Goal: Information Seeking & Learning: Learn about a topic

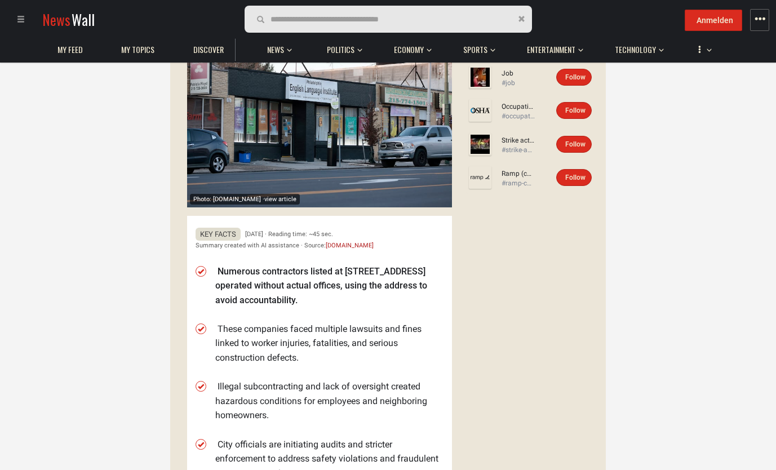
scroll to position [225, 0]
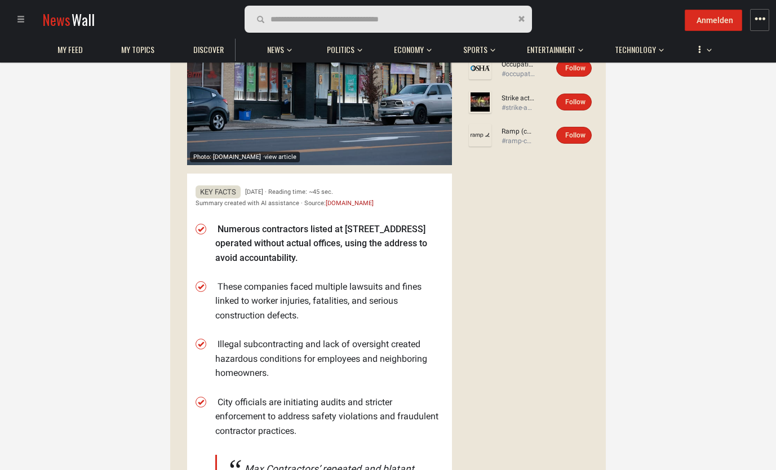
click at [267, 308] on li "These companies faced multiple lawsuits and fines linked to worker injuries, fa…" at bounding box center [329, 301] width 228 height 43
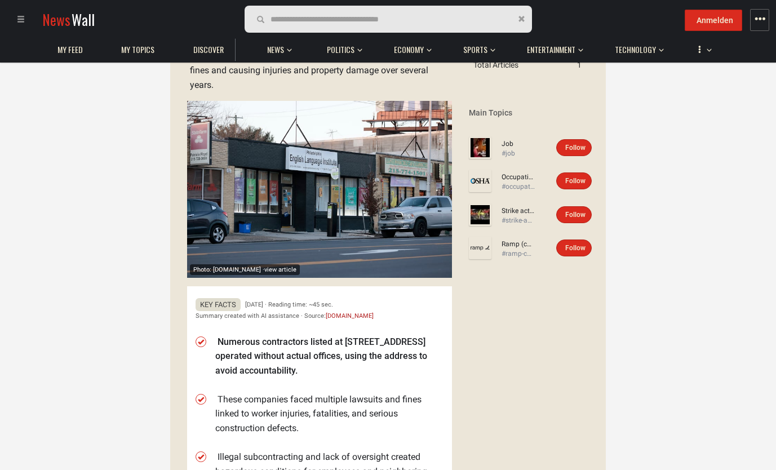
scroll to position [0, 0]
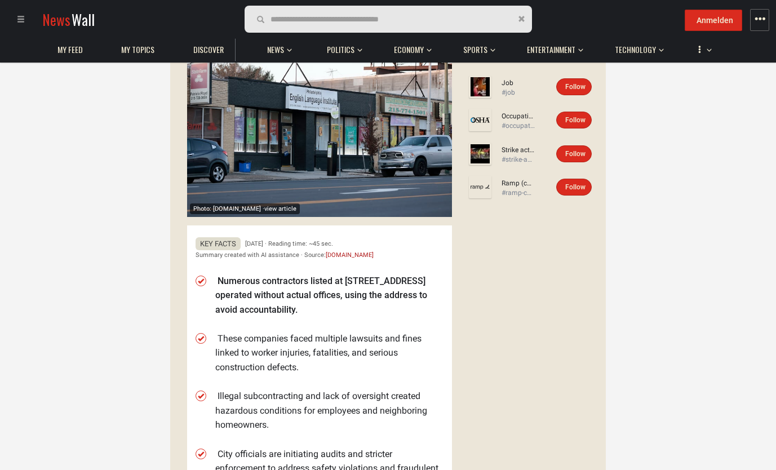
scroll to position [338, 0]
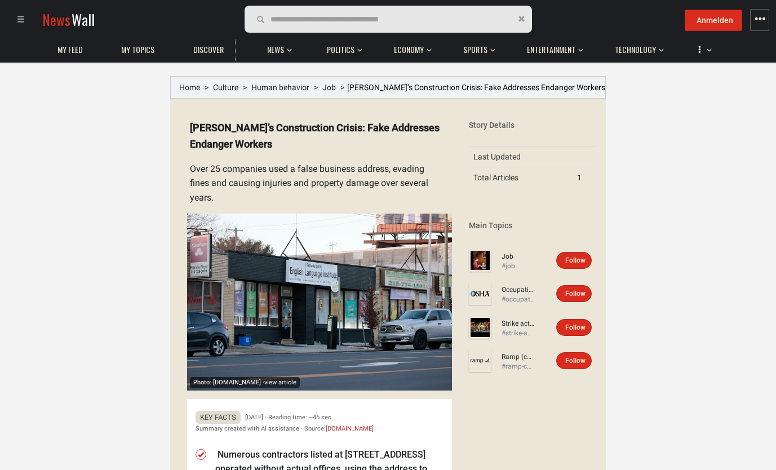
scroll to position [282, 0]
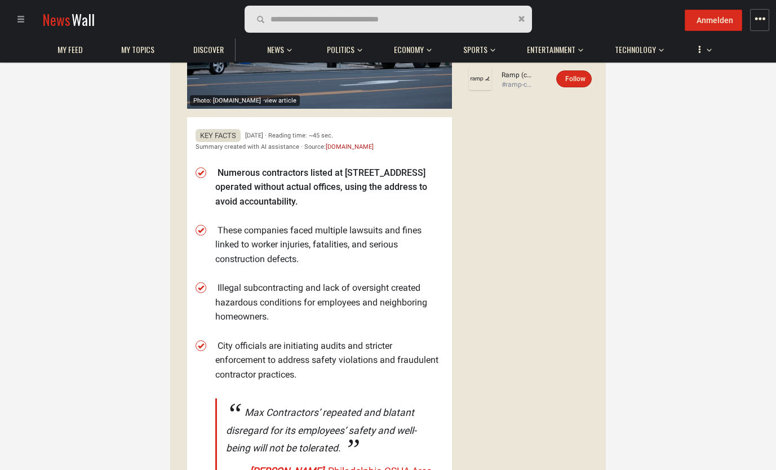
click at [272, 297] on li "Illegal subcontracting and lack of oversight created hazardous conditions for e…" at bounding box center [329, 302] width 228 height 43
